Goal: Check status: Check status

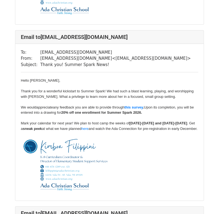
scroll to position [1625, 0]
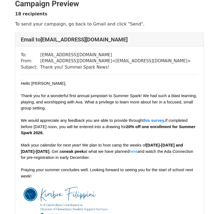
scroll to position [7, 0]
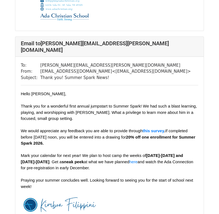
scroll to position [225, 0]
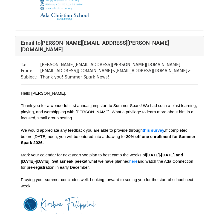
click at [136, 121] on div at bounding box center [110, 124] width 178 height 6
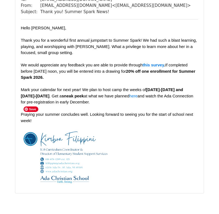
scroll to position [3808, 0]
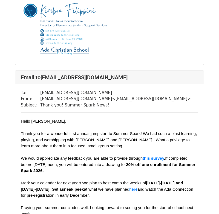
scroll to position [856, 0]
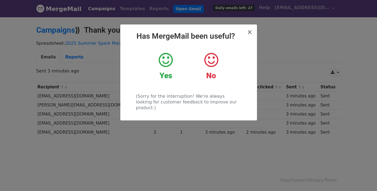
click at [163, 61] on icon at bounding box center [166, 60] width 14 height 16
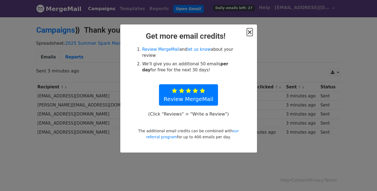
click at [251, 33] on span "×" at bounding box center [249, 32] width 5 height 8
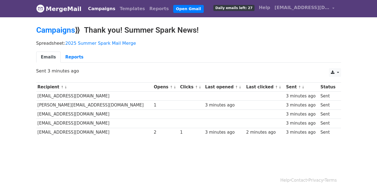
scroll to position [1, 0]
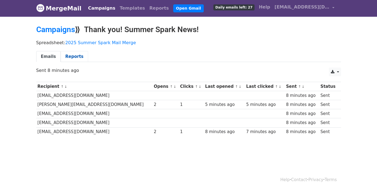
click at [69, 56] on link "Reports" at bounding box center [74, 56] width 27 height 11
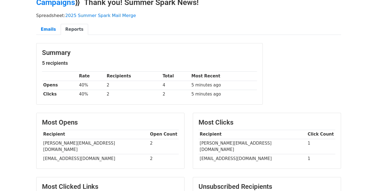
scroll to position [27, 0]
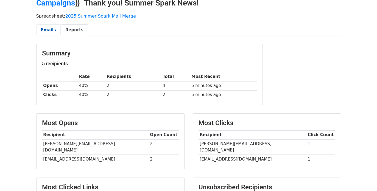
click at [49, 31] on link "Emails" at bounding box center [48, 29] width 24 height 11
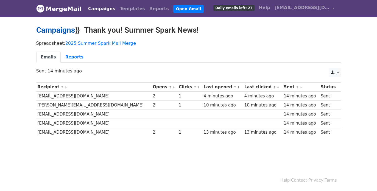
click at [66, 29] on link "Campaigns" at bounding box center [55, 30] width 39 height 9
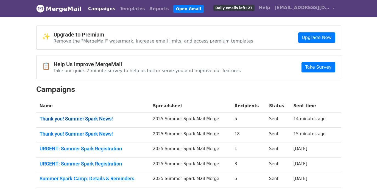
scroll to position [34, 0]
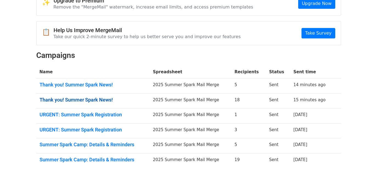
click at [100, 101] on link "Thank you! Summer Spark News!" at bounding box center [93, 100] width 107 height 6
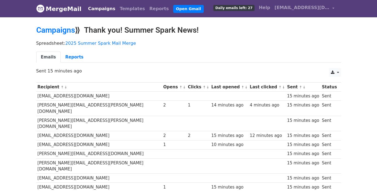
scroll to position [21, 0]
click at [68, 32] on link "Campaigns" at bounding box center [55, 30] width 39 height 9
